Goal: Find contact information: Find contact information

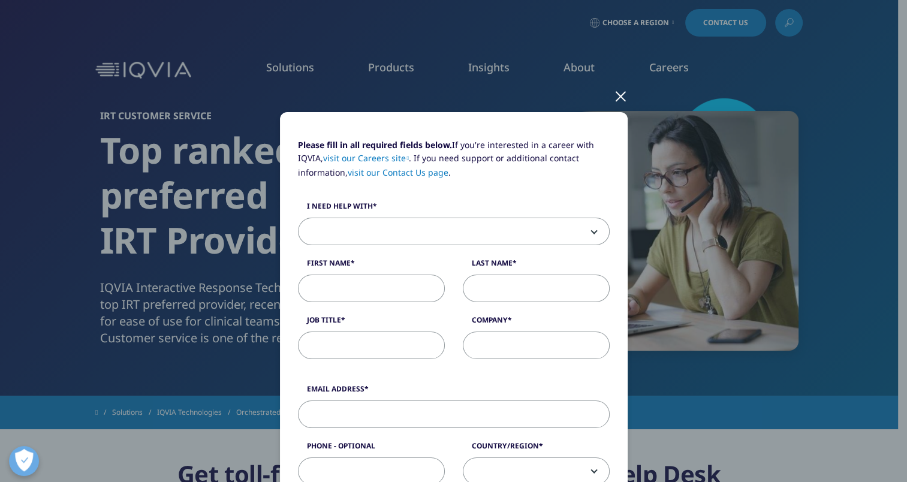
click at [614, 96] on div at bounding box center [621, 95] width 14 height 33
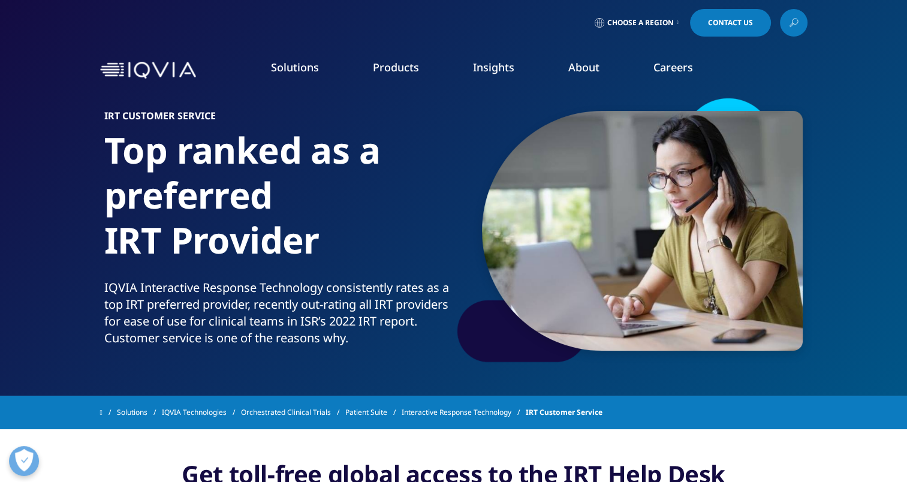
click at [677, 20] on icon at bounding box center [678, 22] width 2 height 5
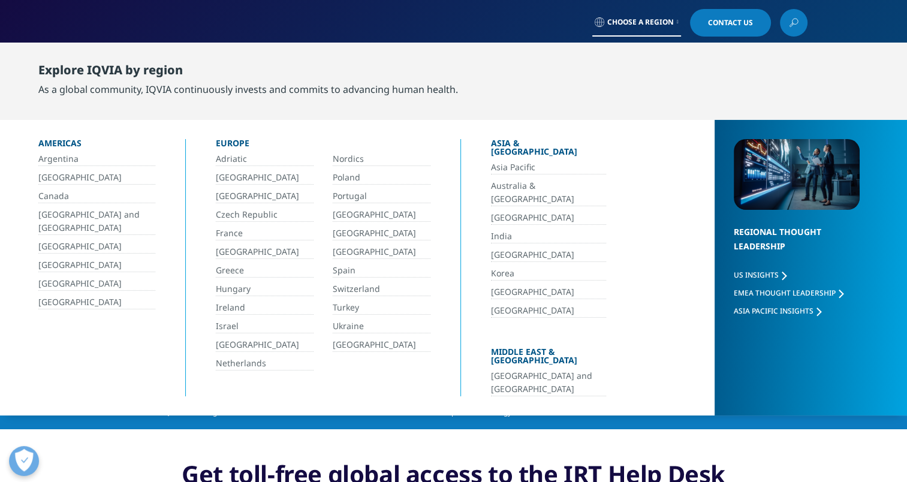
click at [74, 299] on link "[GEOGRAPHIC_DATA]" at bounding box center [96, 302] width 117 height 14
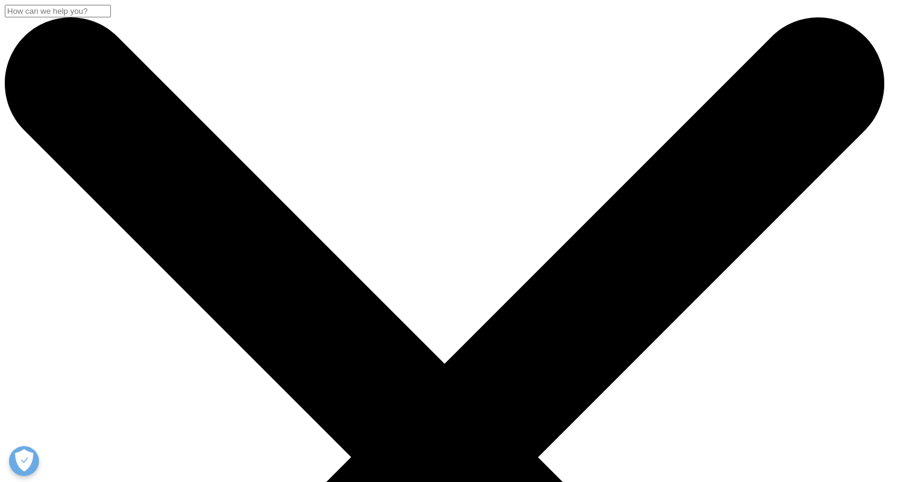
scroll to position [514, 0]
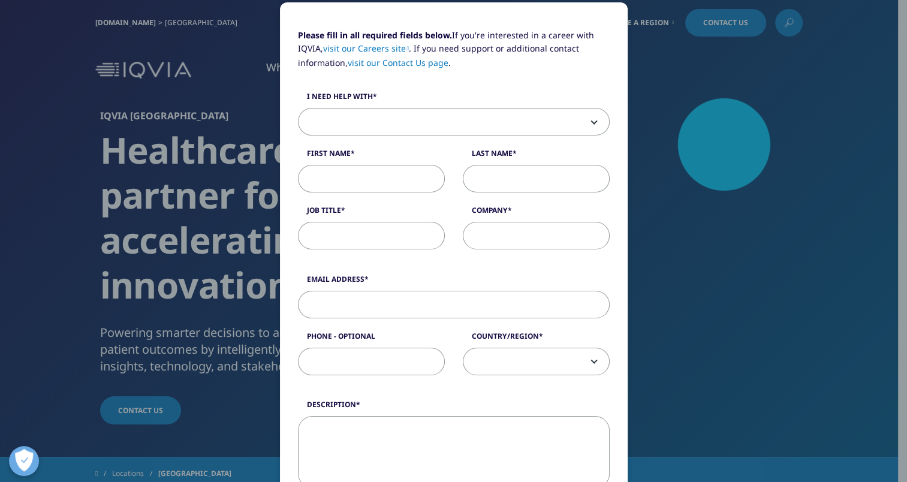
scroll to position [0, 0]
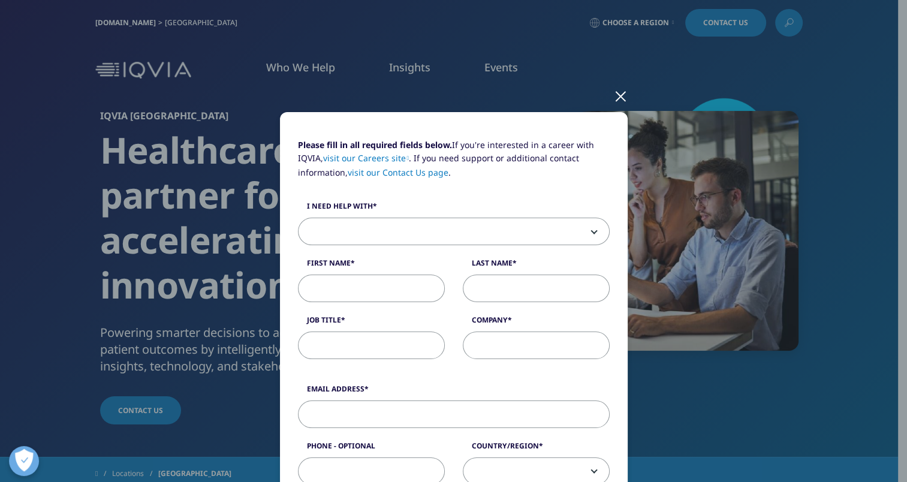
click at [616, 92] on div at bounding box center [621, 95] width 14 height 33
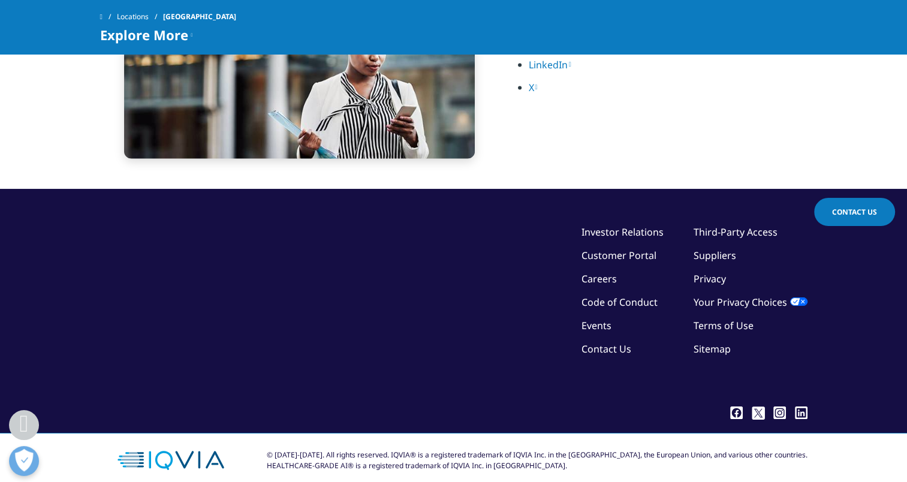
scroll to position [2700, 0]
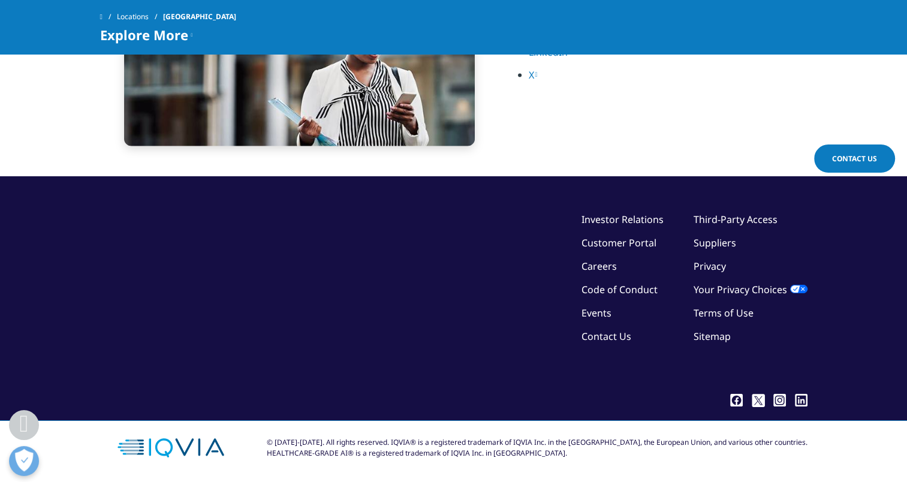
click at [848, 158] on span "Contact Us" at bounding box center [854, 158] width 45 height 10
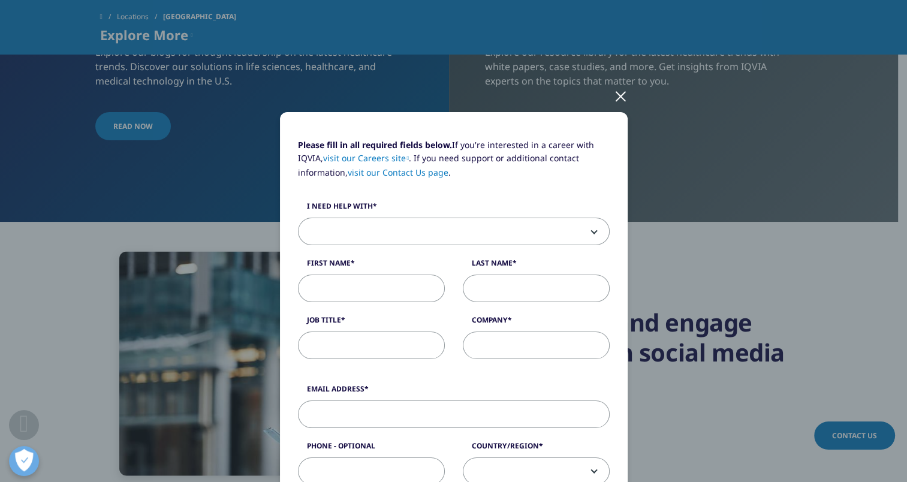
scroll to position [2341, 0]
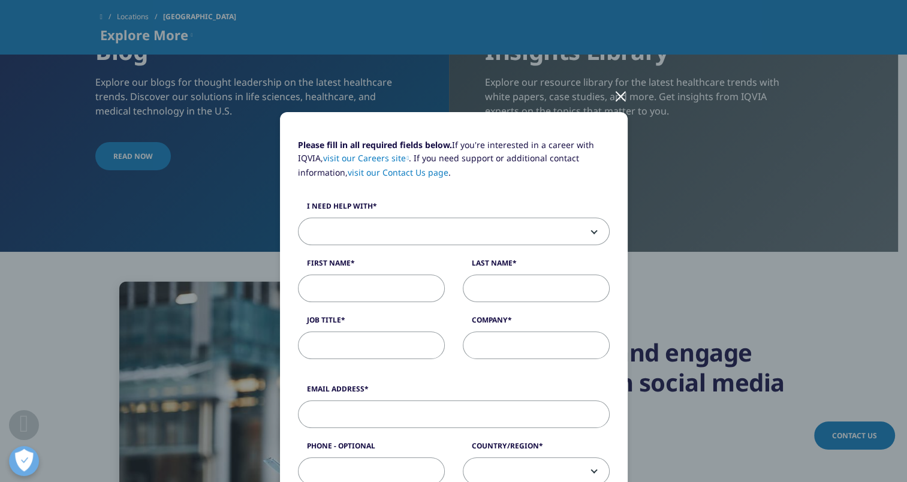
click at [614, 95] on div at bounding box center [621, 95] width 14 height 33
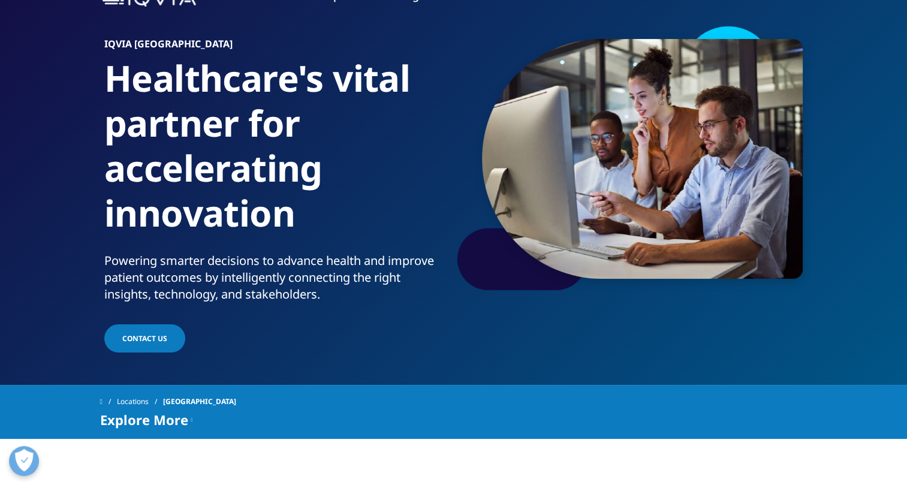
scroll to position [0, 0]
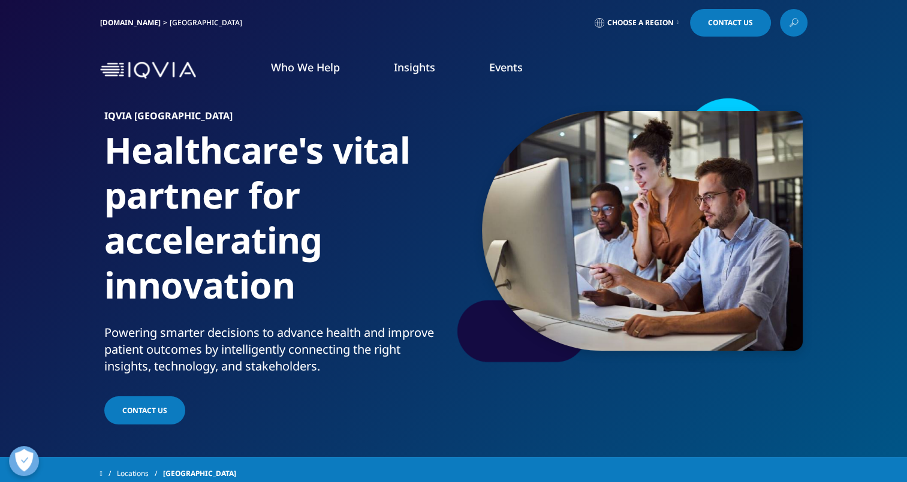
click at [666, 23] on span "Choose a Region" at bounding box center [640, 23] width 67 height 10
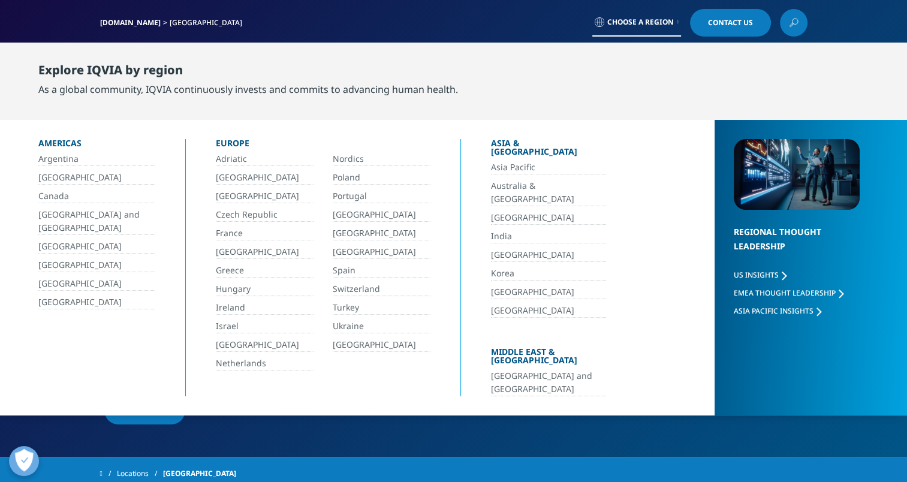
click at [79, 302] on link "[GEOGRAPHIC_DATA]" at bounding box center [96, 302] width 117 height 14
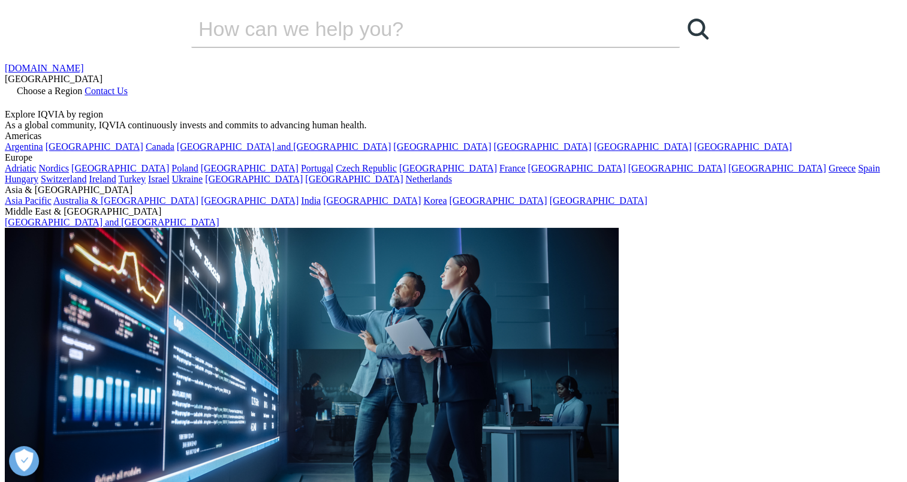
click at [14, 98] on link at bounding box center [10, 103] width 10 height 10
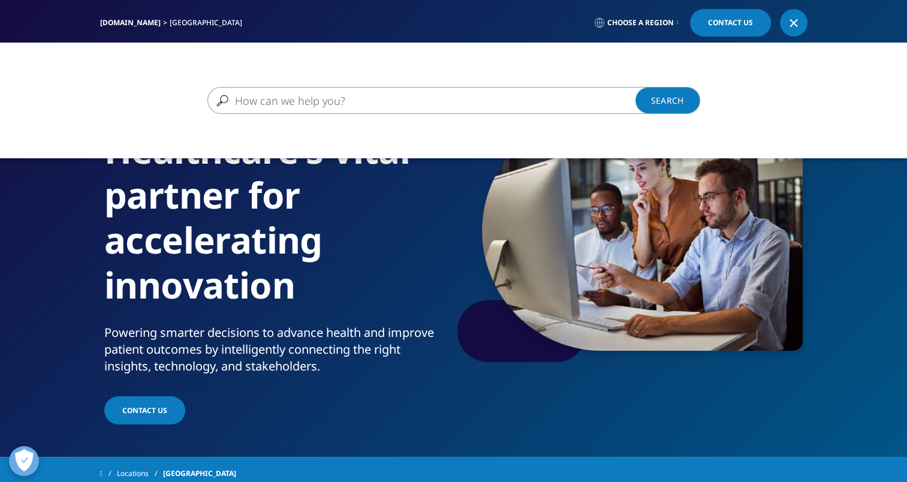
click at [407, 96] on input "Search" at bounding box center [436, 100] width 458 height 27
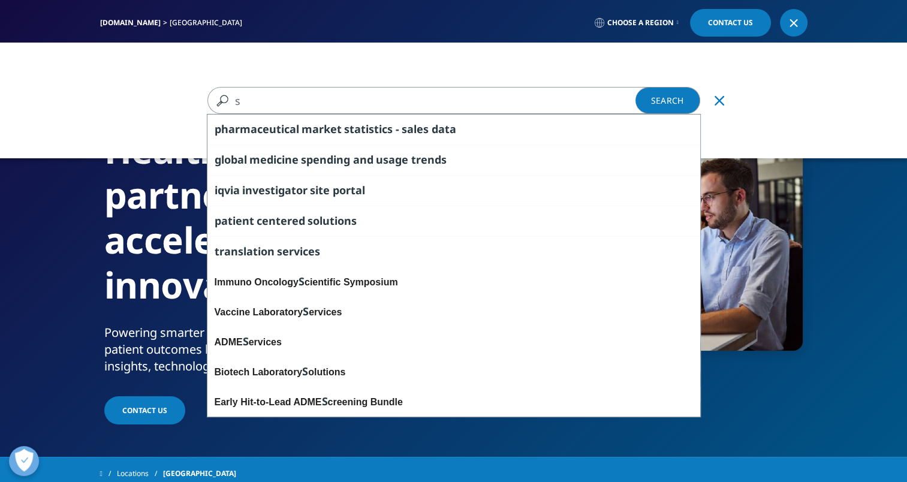
type input "s"
click at [719, 104] on icon "Clear" at bounding box center [719, 101] width 10 height 10
